Goal: Information Seeking & Learning: Learn about a topic

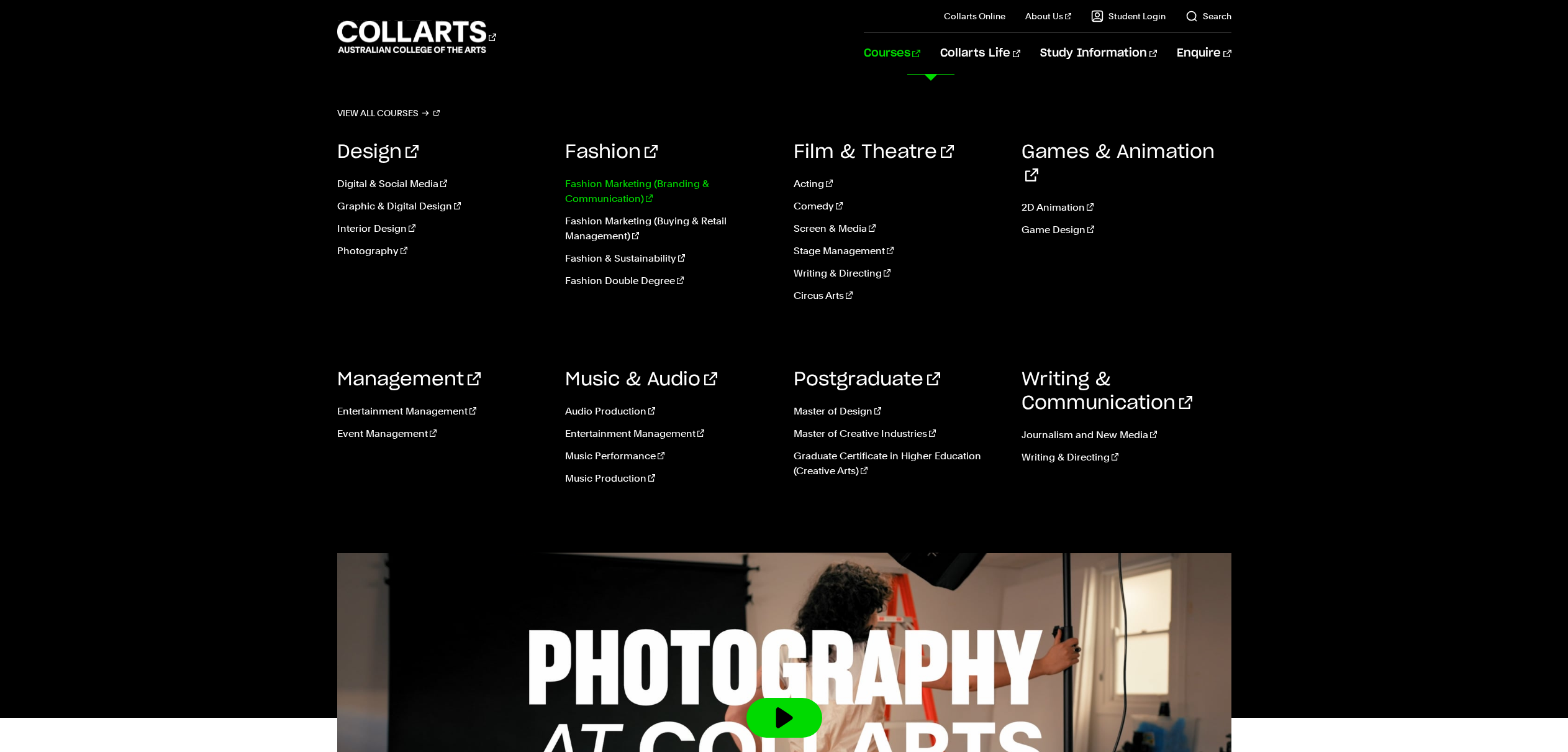
click at [628, 197] on link "Fashion Marketing (Branding & Communication)" at bounding box center [670, 191] width 210 height 30
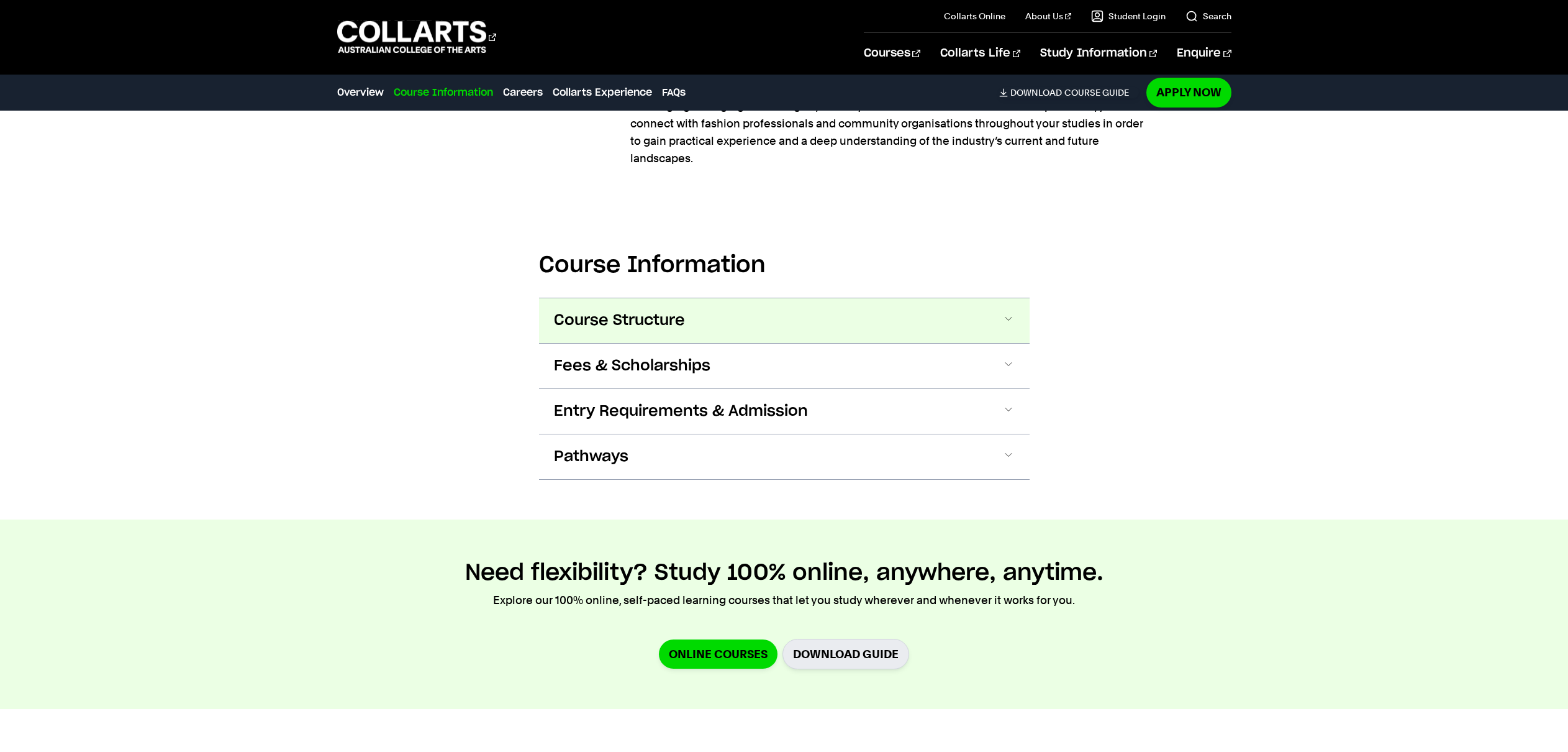
click at [699, 304] on button "Course Structure" at bounding box center [784, 320] width 491 height 45
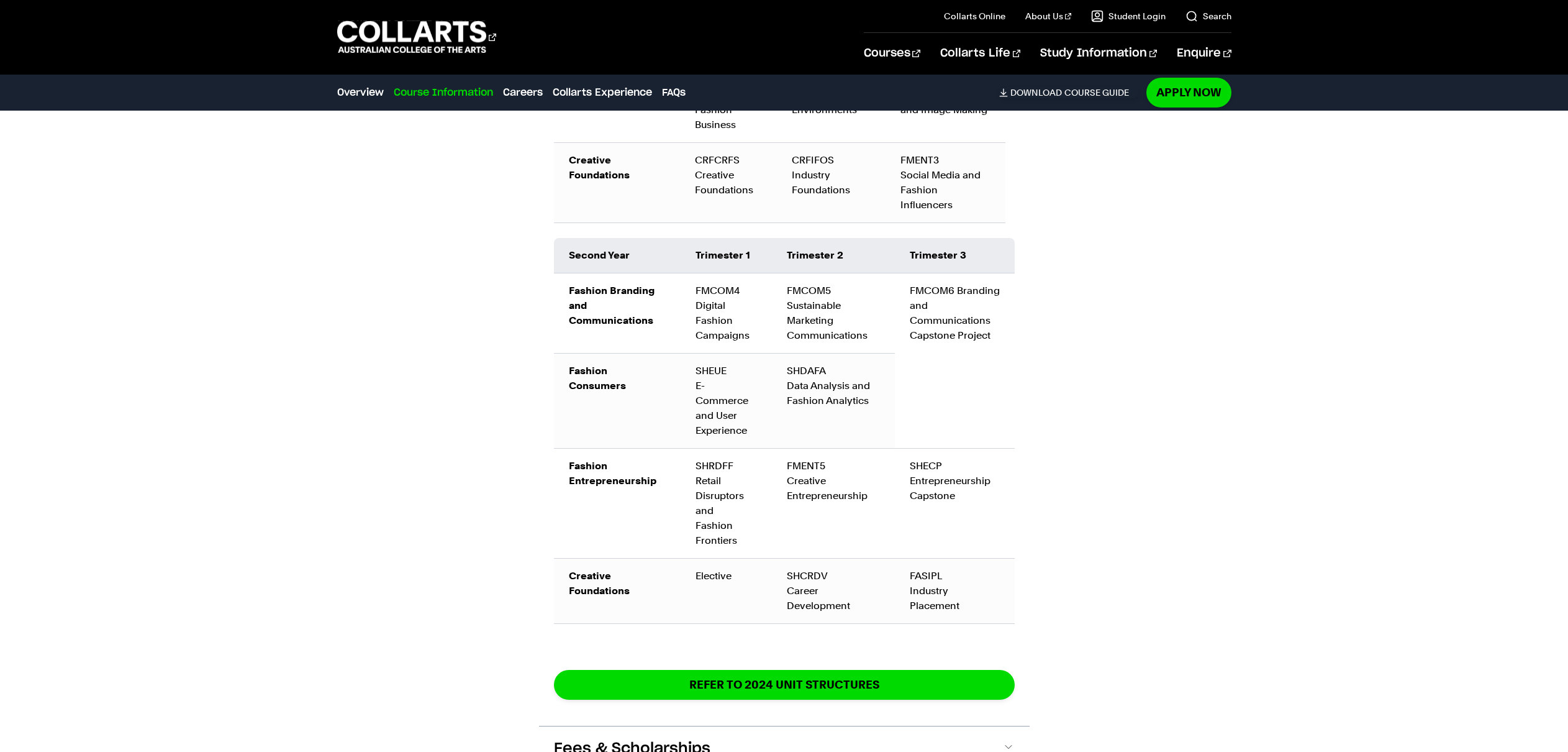
scroll to position [1859, 0]
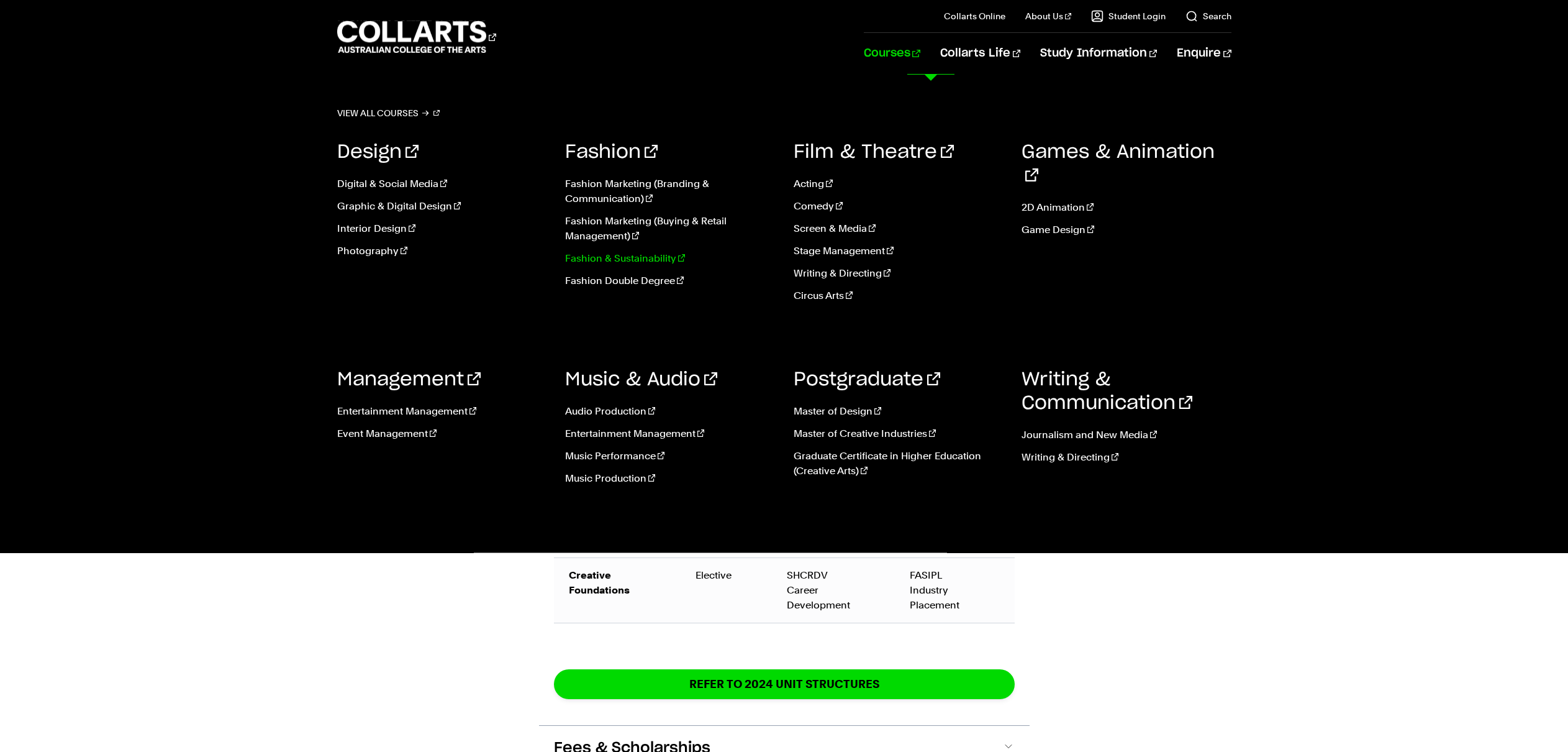
click at [648, 256] on link "Fashion & Sustainability" at bounding box center [670, 258] width 210 height 15
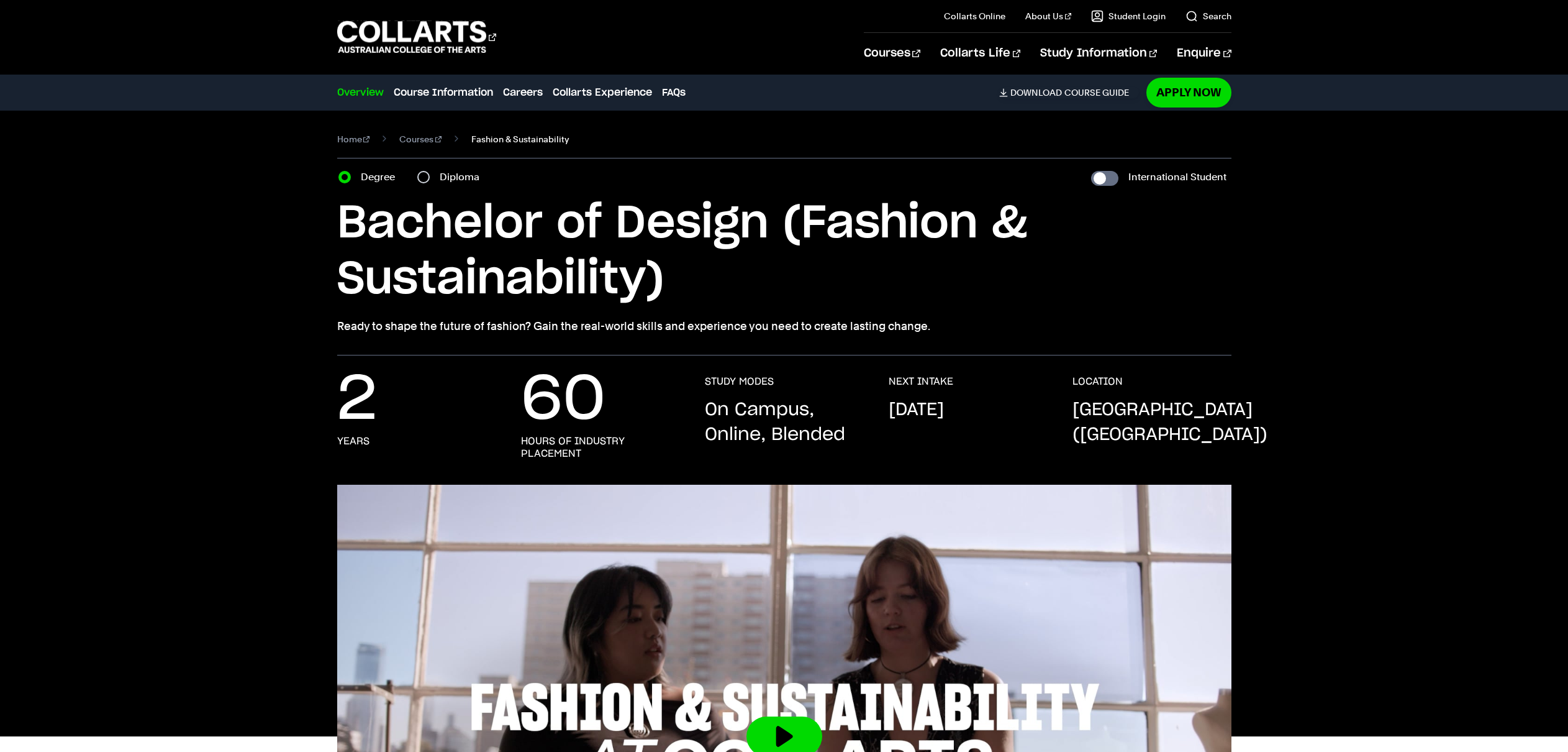
click at [505, 139] on span "Fashion & Sustainability" at bounding box center [520, 139] width 97 height 17
drag, startPoint x: 949, startPoint y: 338, endPoint x: 330, endPoint y: 317, distance: 619.4
click at [329, 317] on div "Home Courses Fashion & Sustainability Course variant Degree Diploma Internation…" at bounding box center [784, 233] width 1161 height 245
copy p "Ready to shape the future of fashion? Gain the real-world skills and experience…"
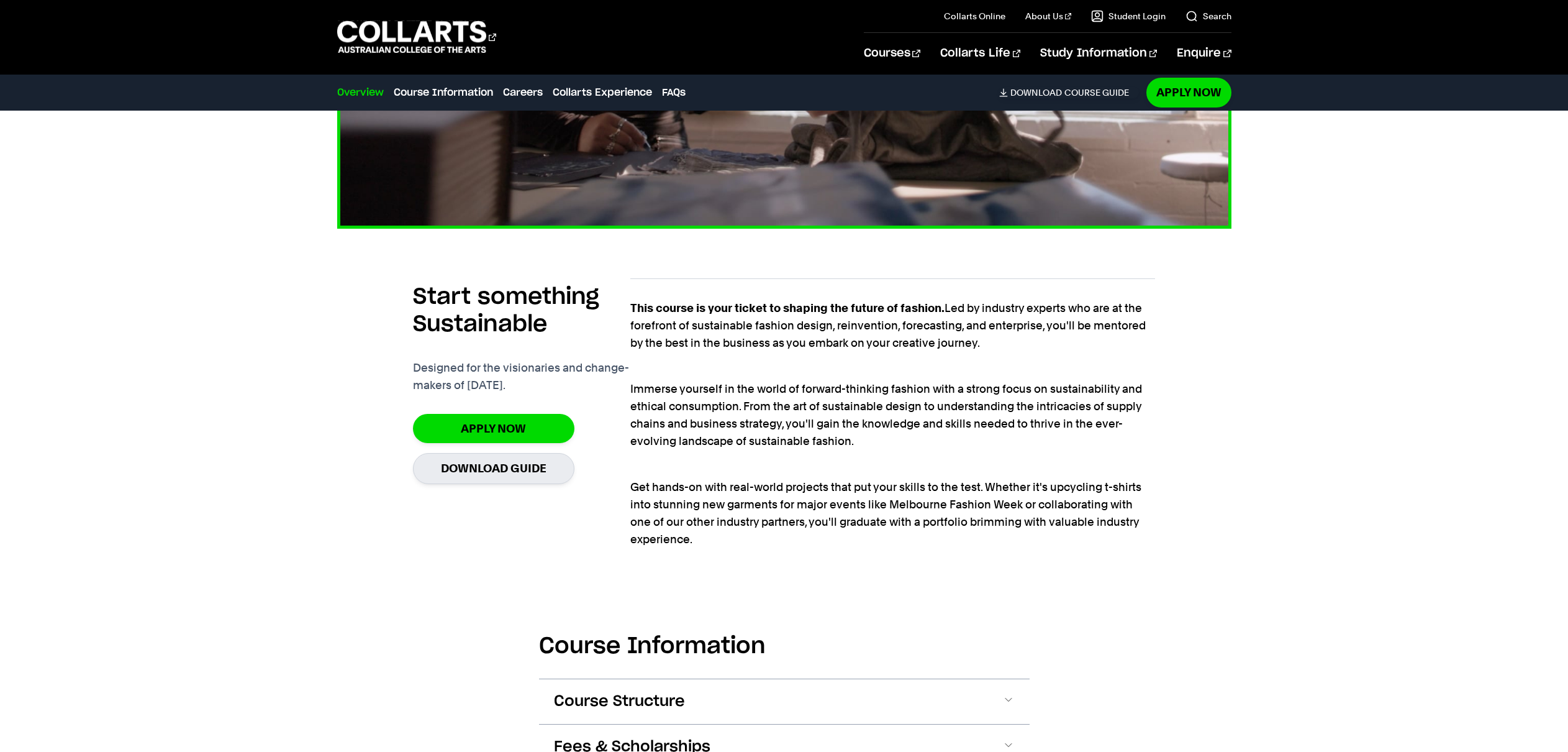
scroll to position [898, 0]
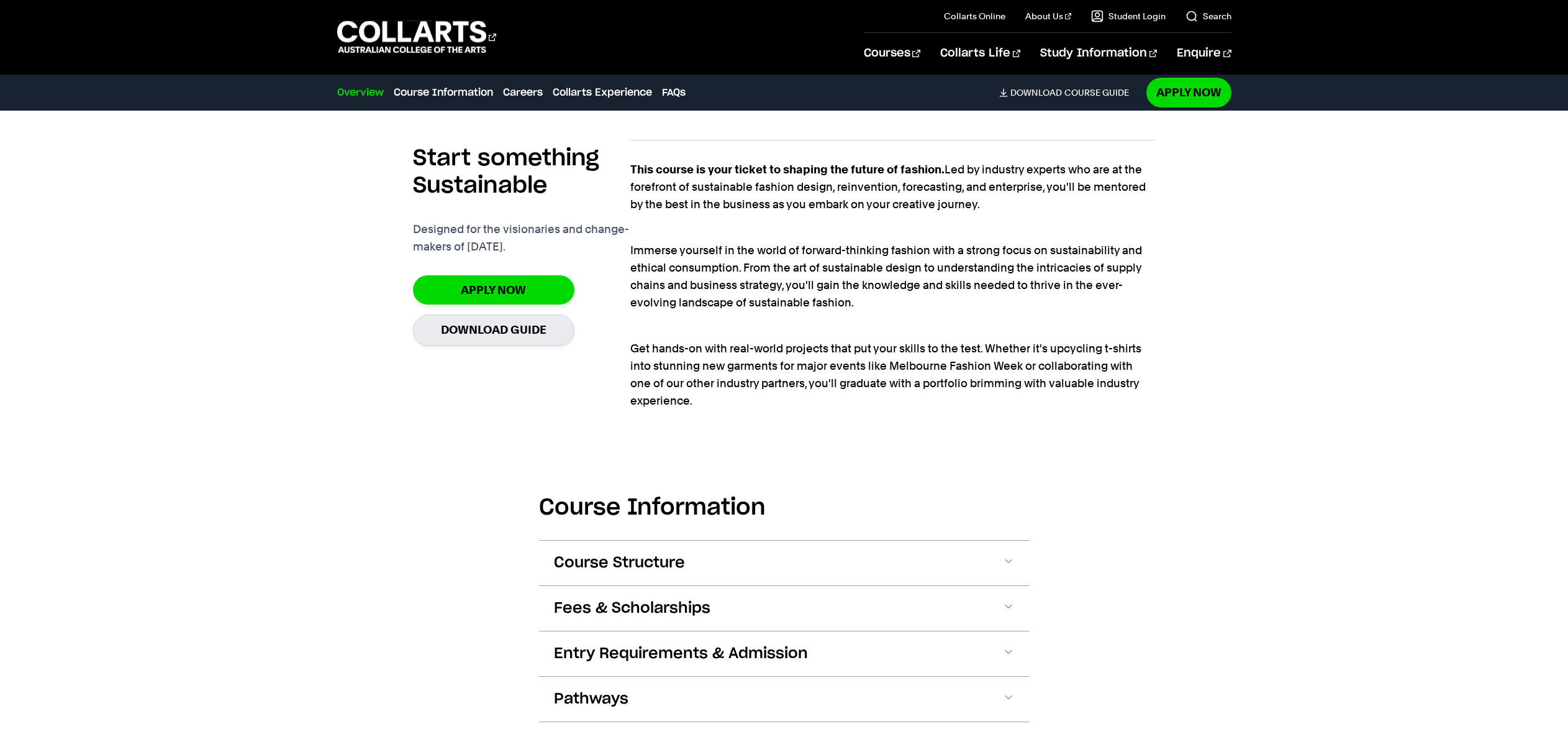
drag, startPoint x: 565, startPoint y: 254, endPoint x: 488, endPoint y: 240, distance: 78.3
click at [488, 240] on p "Designed for the visionaries and change-makers of [DATE]." at bounding box center [522, 237] width 217 height 35
drag, startPoint x: 420, startPoint y: 156, endPoint x: 552, endPoint y: 254, distance: 164.4
click at [551, 250] on div "Start something Sustainable Designed for the visionaries and change-makers of […" at bounding box center [522, 197] width 217 height 115
copy div "Start something Sustainable Designed for the visionaries and change-makers of […"
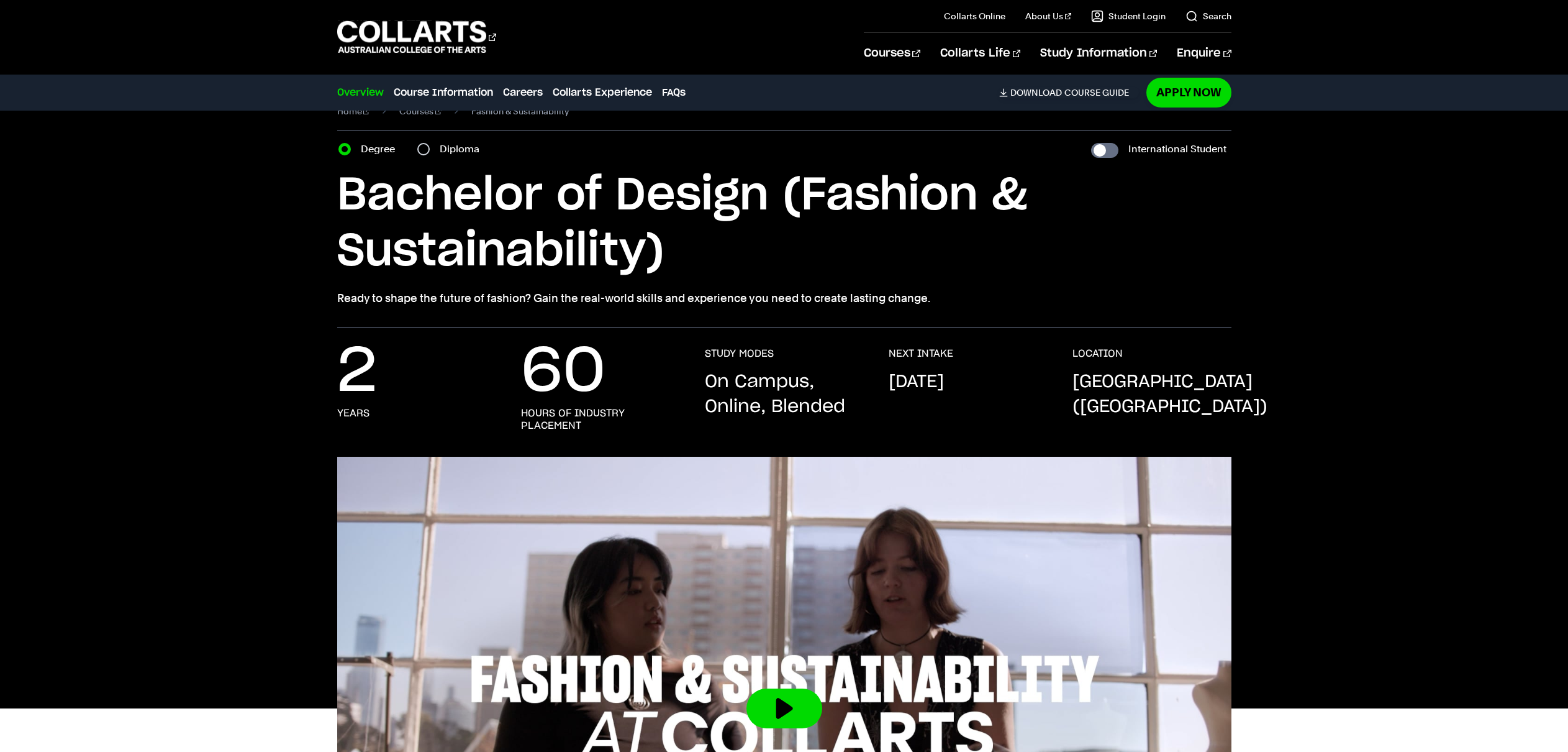
scroll to position [0, 0]
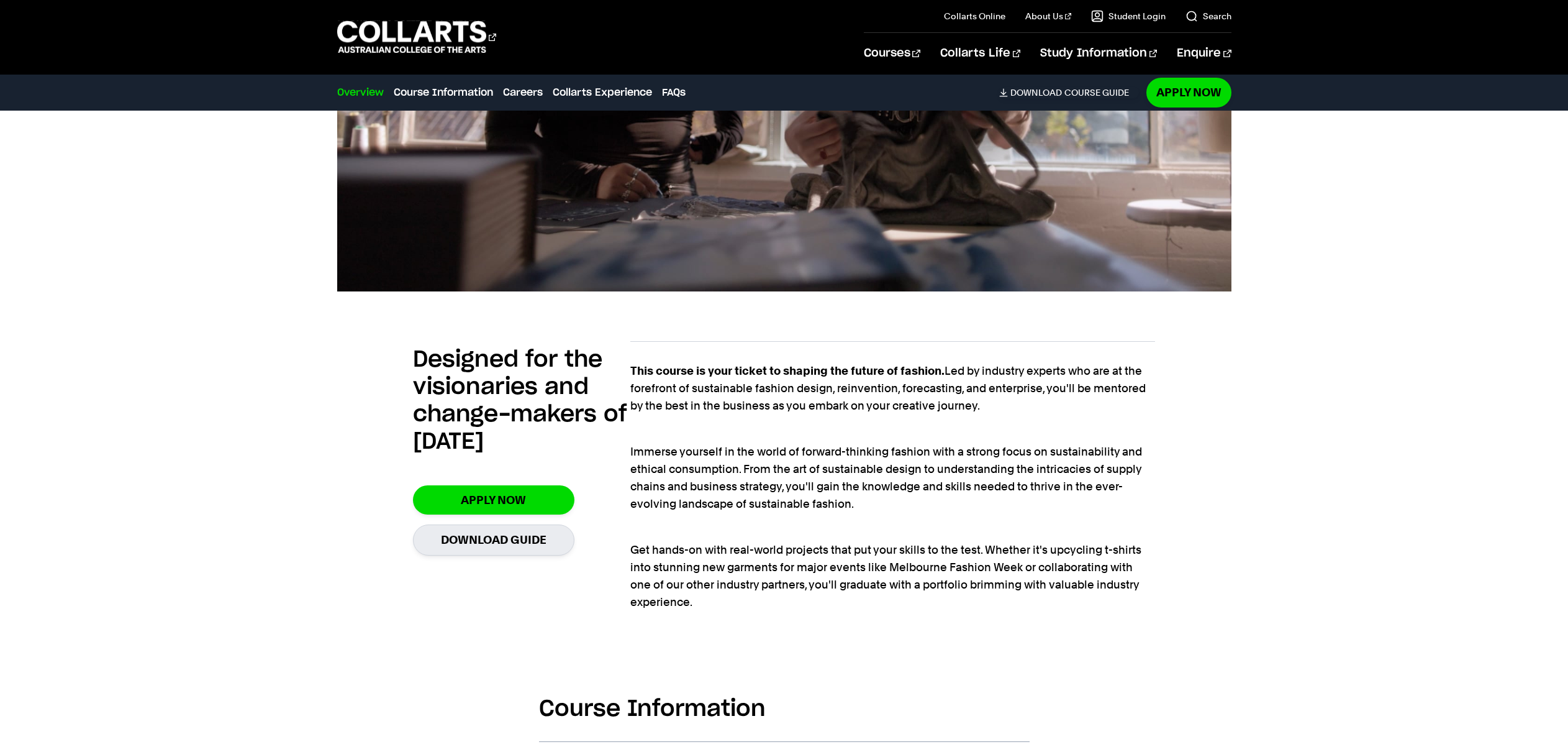
scroll to position [679, 0]
